Goal: Task Accomplishment & Management: Manage account settings

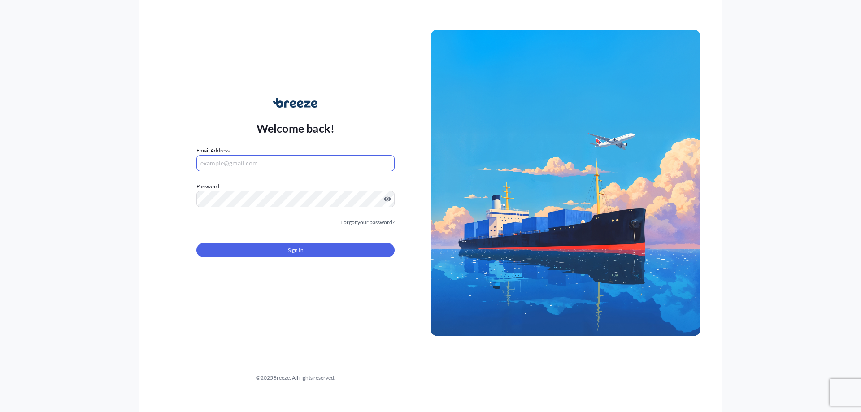
click at [230, 159] on input "Email Address" at bounding box center [295, 163] width 198 height 16
click at [0, 412] on com-1password-button at bounding box center [0, 412] width 0 height 0
type input "[EMAIL_ADDRESS][DOMAIN_NAME]"
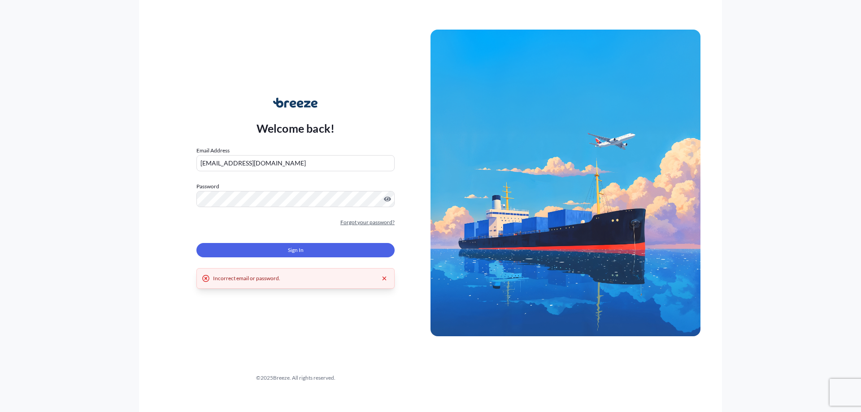
click at [358, 224] on link "Forgot your password?" at bounding box center [367, 222] width 54 height 9
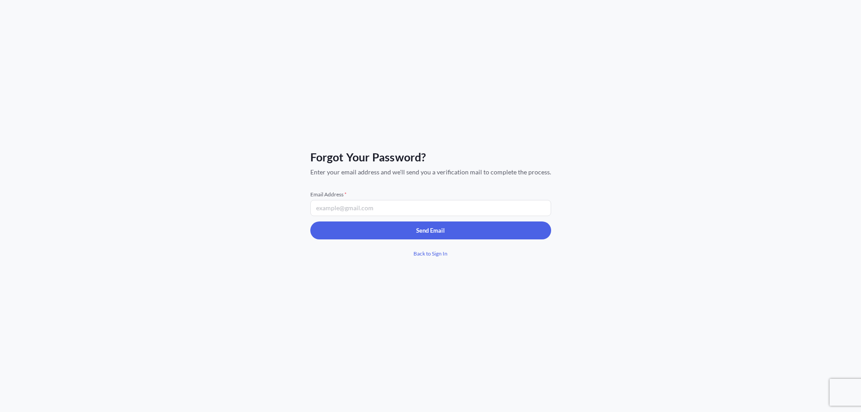
click at [345, 208] on input "Email Address *" at bounding box center [430, 208] width 241 height 16
type input "[EMAIL_ADDRESS][DOMAIN_NAME]"
